Goal: Task Accomplishment & Management: Manage account settings

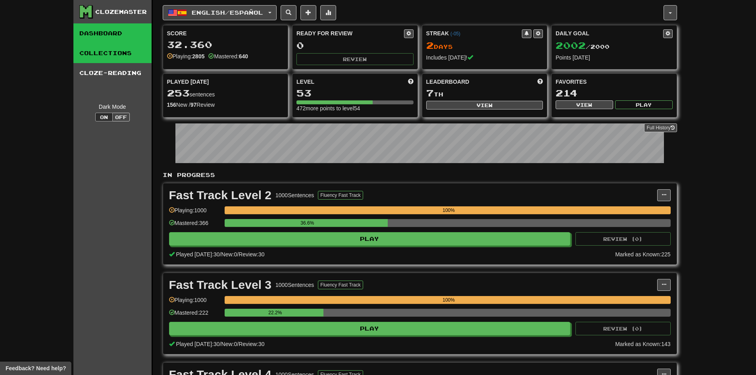
click at [113, 58] on link "Collections" at bounding box center [112, 53] width 78 height 20
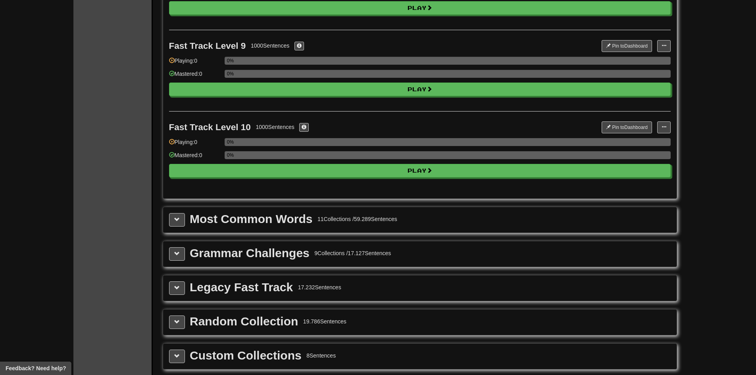
scroll to position [754, 0]
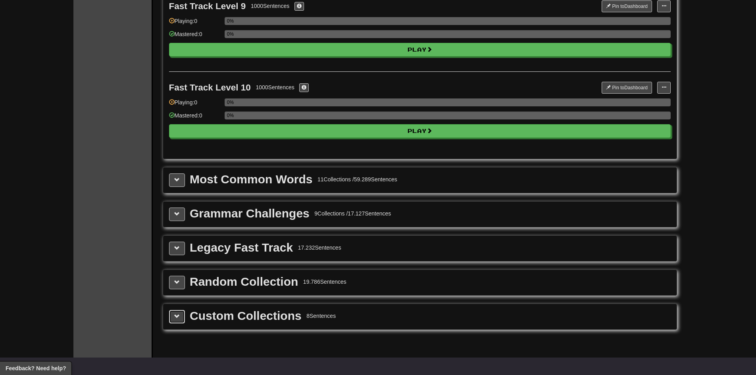
click at [171, 318] on button at bounding box center [177, 317] width 16 height 14
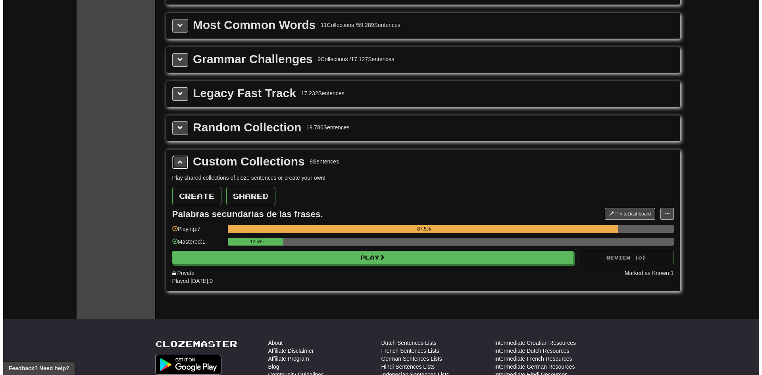
scroll to position [913, 0]
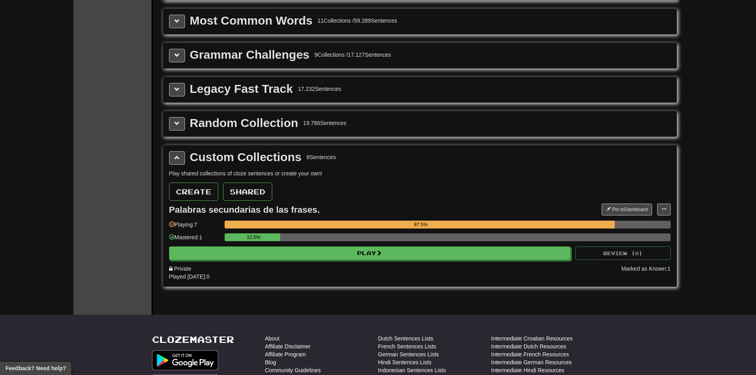
click at [268, 208] on div "Palabras secundarias de las frases." at bounding box center [244, 210] width 151 height 10
click at [307, 208] on div "Palabras secundarias de las frases." at bounding box center [244, 210] width 151 height 10
click at [668, 208] on button at bounding box center [665, 210] width 14 height 12
click at [642, 244] on span "Edit Collection" at bounding box center [633, 244] width 36 height 6
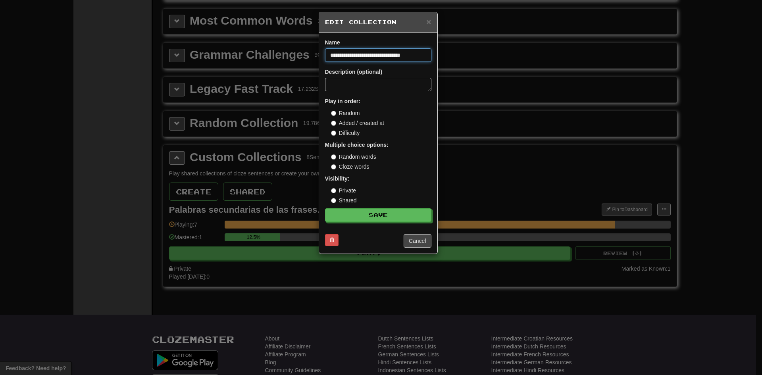
drag, startPoint x: 420, startPoint y: 53, endPoint x: 281, endPoint y: 57, distance: 138.6
click at [281, 57] on div "**********" at bounding box center [381, 187] width 762 height 375
drag, startPoint x: 384, startPoint y: 50, endPoint x: 307, endPoint y: 63, distance: 78.1
click at [306, 63] on div "**********" at bounding box center [381, 187] width 762 height 375
paste input
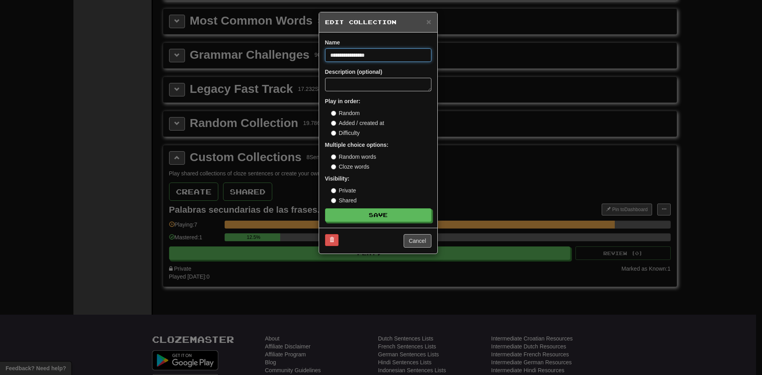
type input "**********"
click at [386, 215] on button "Save" at bounding box center [379, 216] width 106 height 14
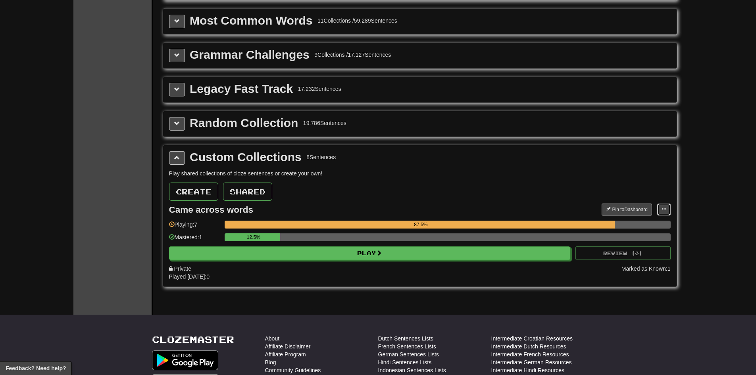
click at [664, 208] on span at bounding box center [664, 209] width 5 height 5
click at [552, 269] on div "Private" at bounding box center [395, 269] width 453 height 8
click at [664, 209] on span at bounding box center [664, 209] width 5 height 5
click at [621, 246] on span "Edit Collection" at bounding box center [633, 244] width 36 height 6
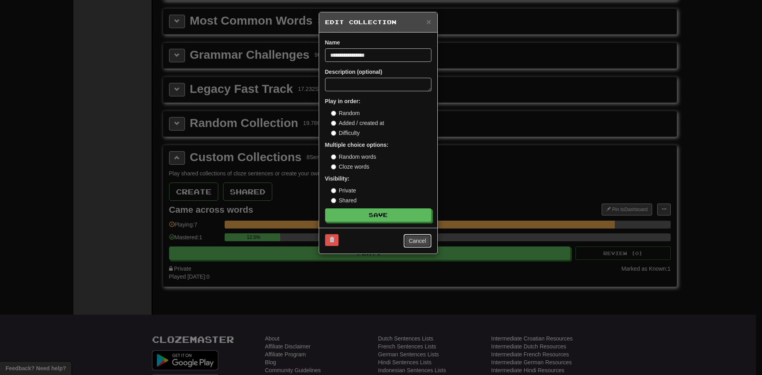
click at [420, 241] on button "Cancel" at bounding box center [418, 241] width 28 height 14
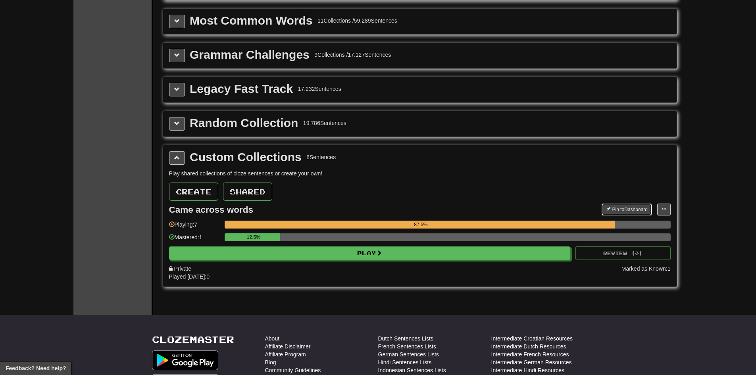
click at [637, 210] on button "Pin to Dashboard" at bounding box center [627, 210] width 50 height 12
click at [666, 210] on span at bounding box center [664, 209] width 5 height 5
click at [654, 224] on link "Add Sentences" at bounding box center [633, 224] width 74 height 10
